Goal: Transaction & Acquisition: Obtain resource

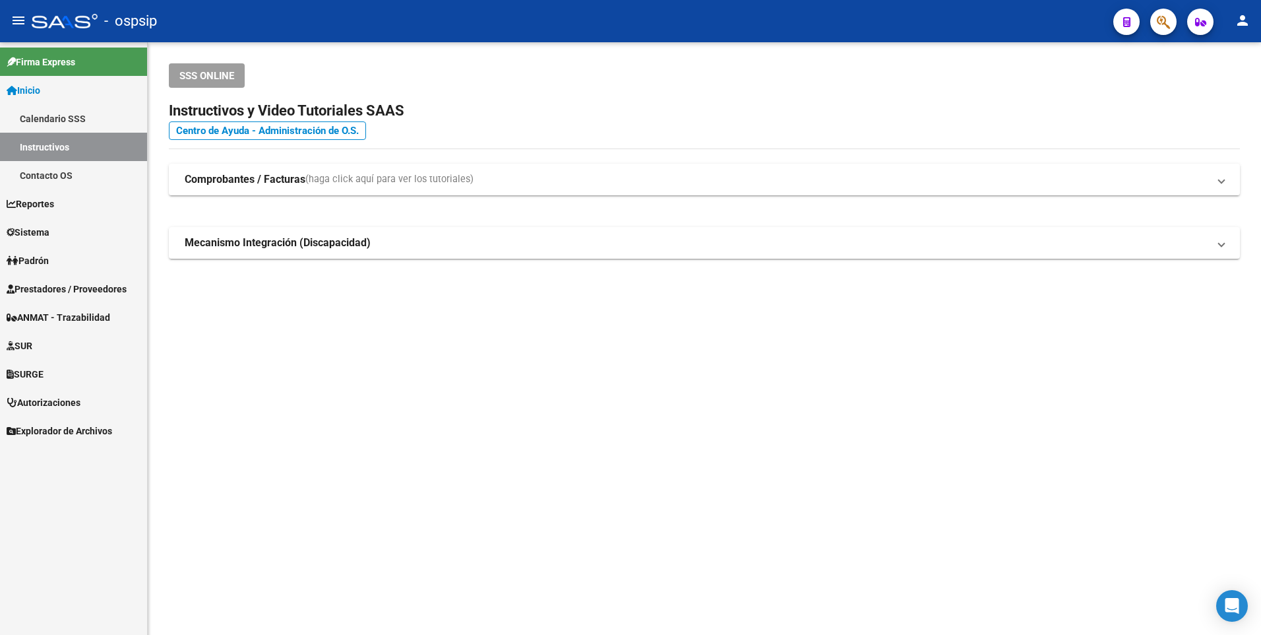
click at [99, 284] on span "Prestadores / Proveedores" at bounding box center [67, 289] width 120 height 15
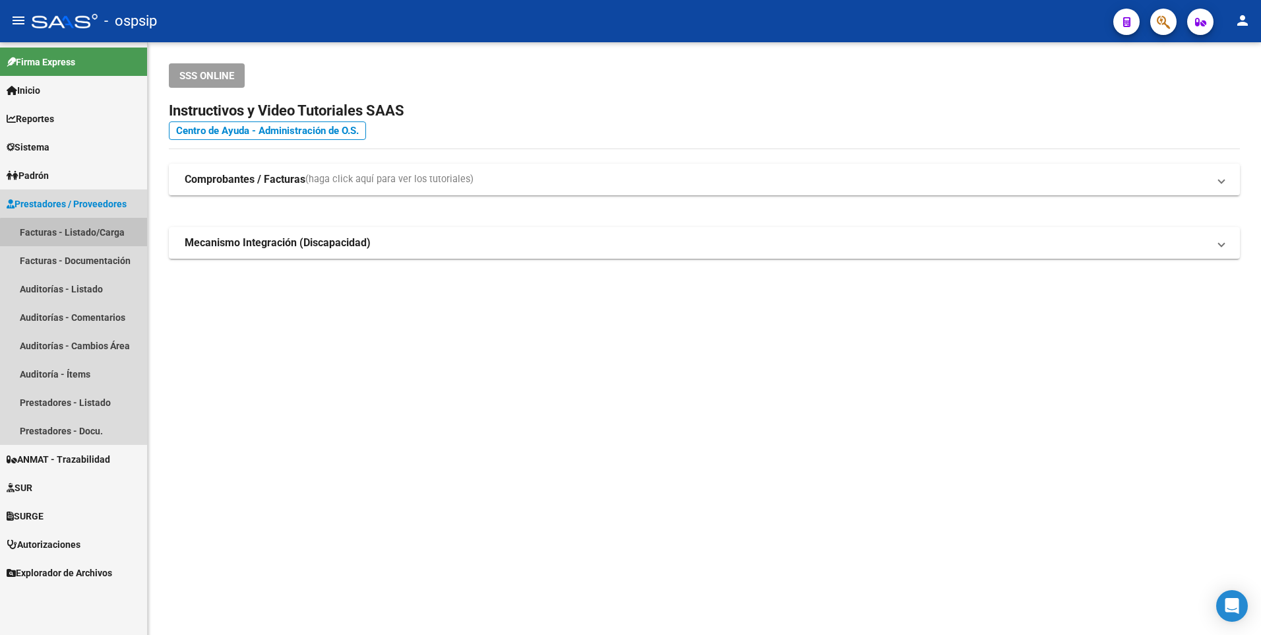
click at [81, 234] on link "Facturas - Listado/Carga" at bounding box center [73, 232] width 147 height 28
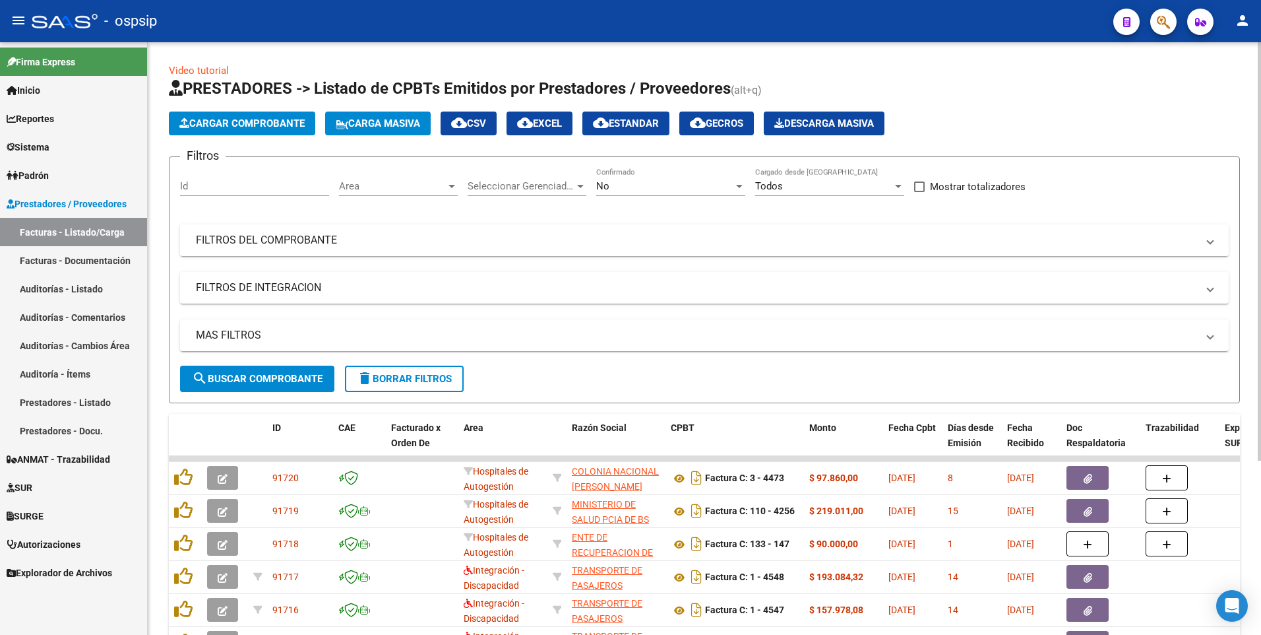
drag, startPoint x: 269, startPoint y: 243, endPoint x: 269, endPoint y: 250, distance: 7.3
click at [269, 243] on mat-panel-title "FILTROS DEL COMPROBANTE" at bounding box center [696, 240] width 1001 height 15
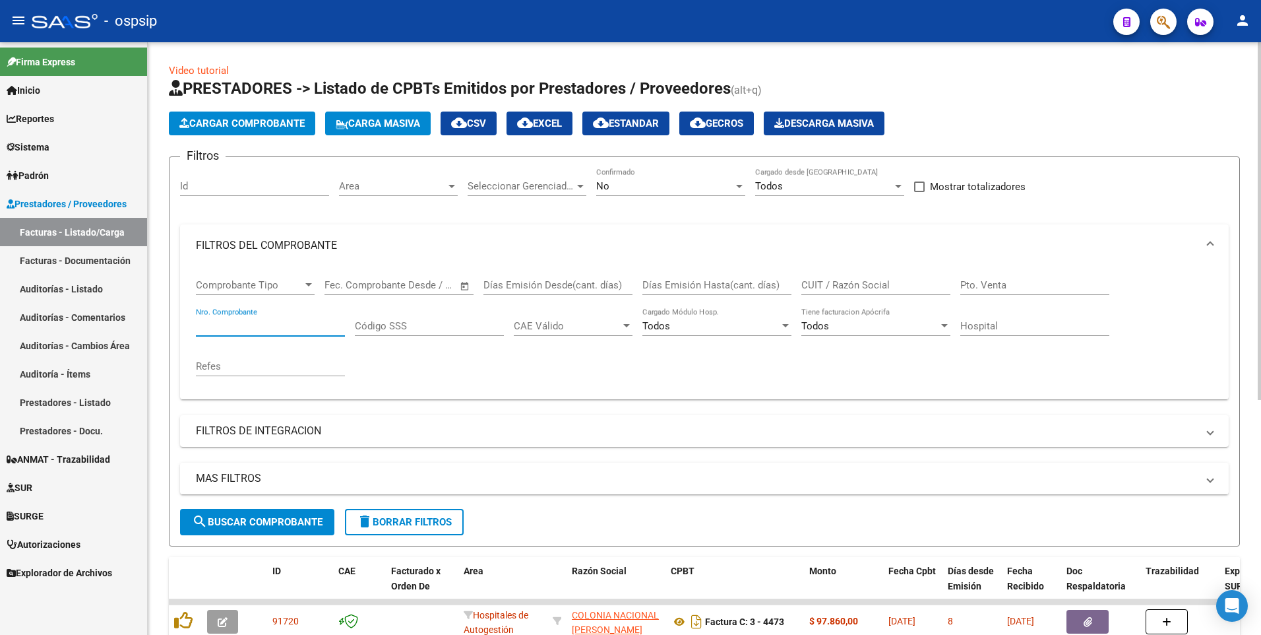
click at [230, 329] on input "Nro. Comprobante" at bounding box center [270, 326] width 149 height 12
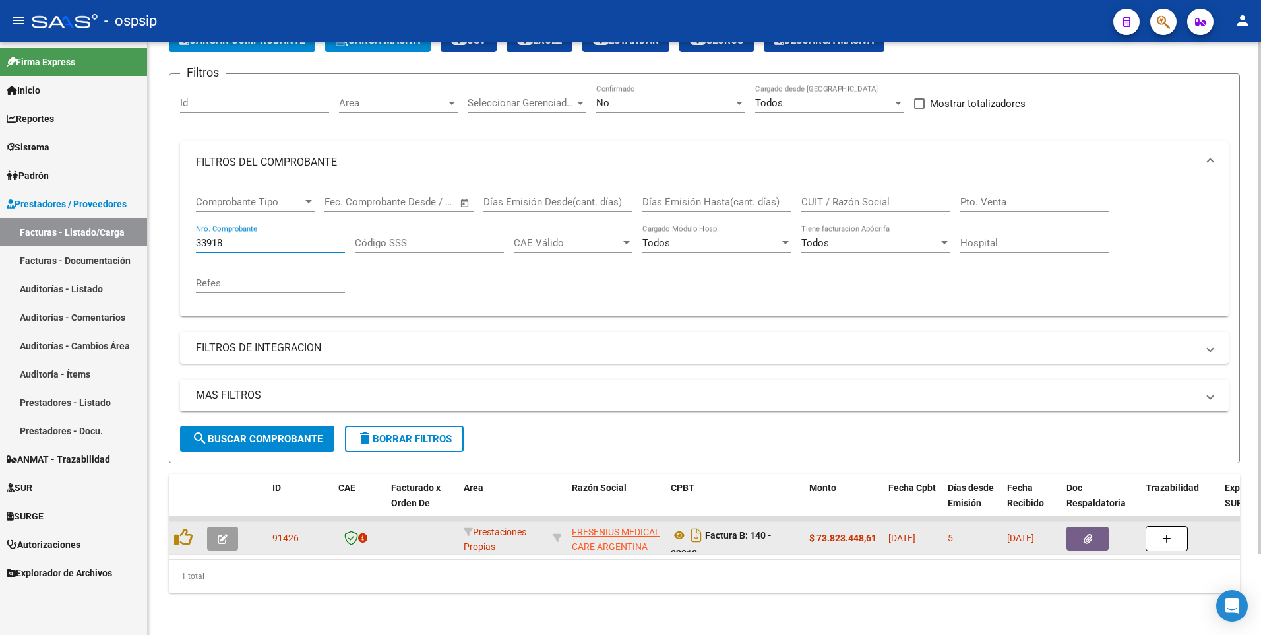
type input "33918"
click at [1083, 526] on button "button" at bounding box center [1088, 538] width 42 height 24
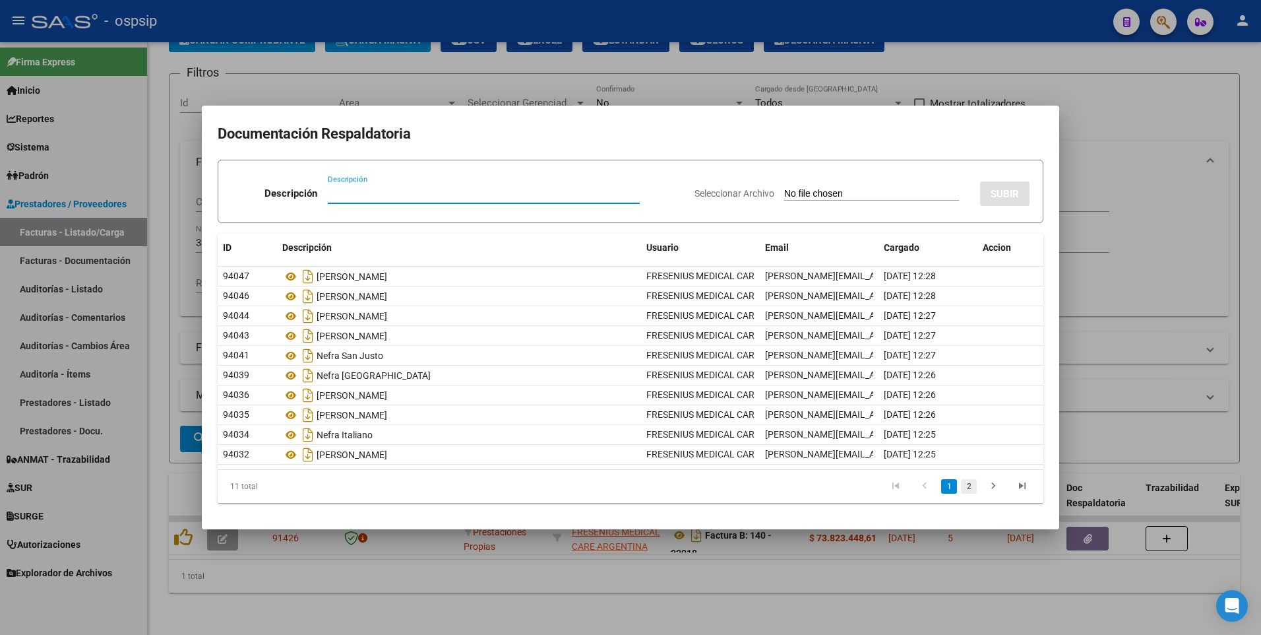
click at [966, 484] on link "2" at bounding box center [969, 486] width 16 height 15
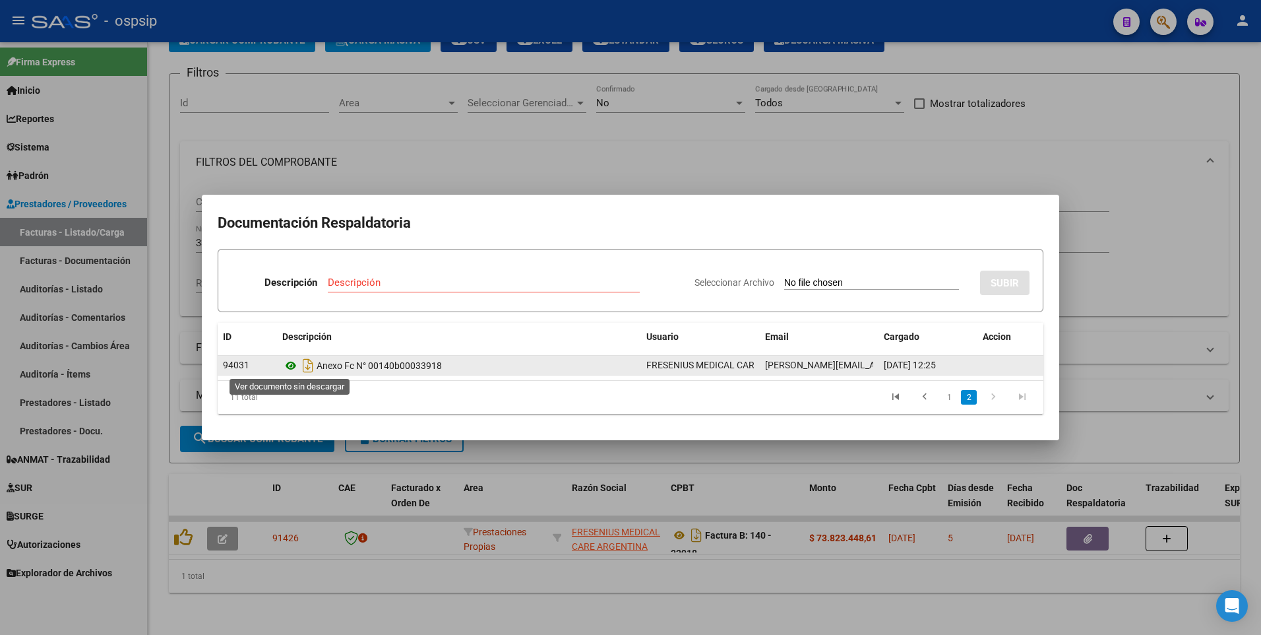
click at [290, 367] on icon at bounding box center [290, 366] width 17 height 16
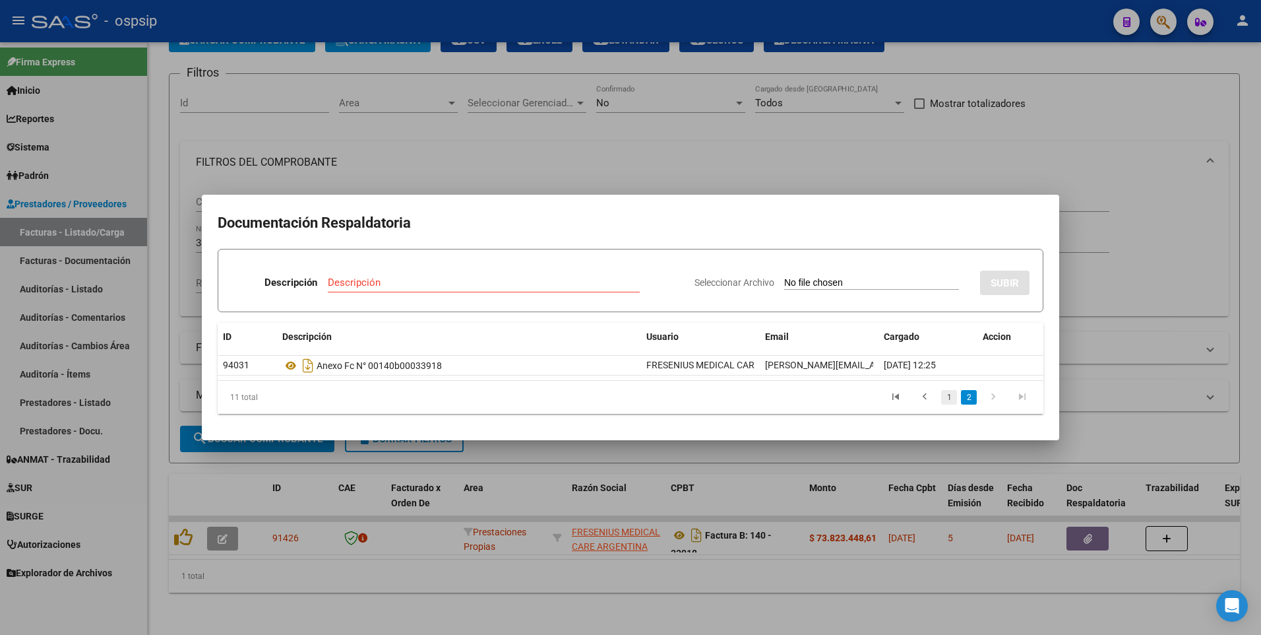
click at [953, 398] on link "1" at bounding box center [949, 397] width 16 height 15
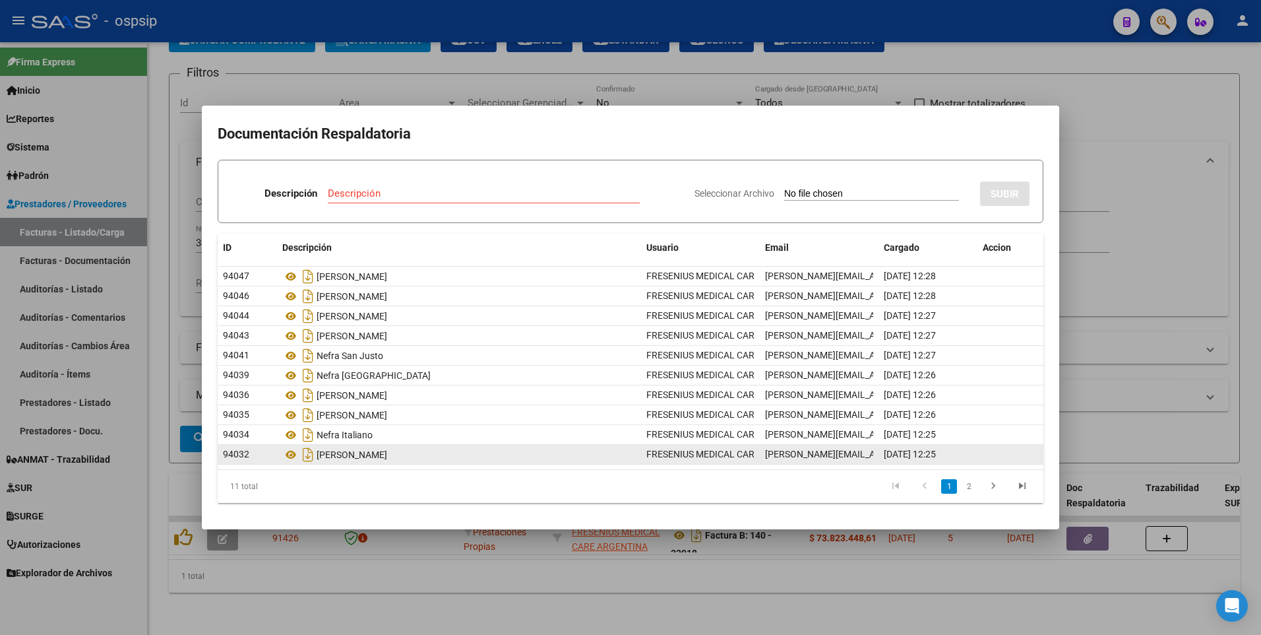
click at [365, 457] on div "[PERSON_NAME]" at bounding box center [459, 454] width 354 height 21
click at [290, 453] on icon at bounding box center [290, 455] width 17 height 16
